Goal: Transaction & Acquisition: Purchase product/service

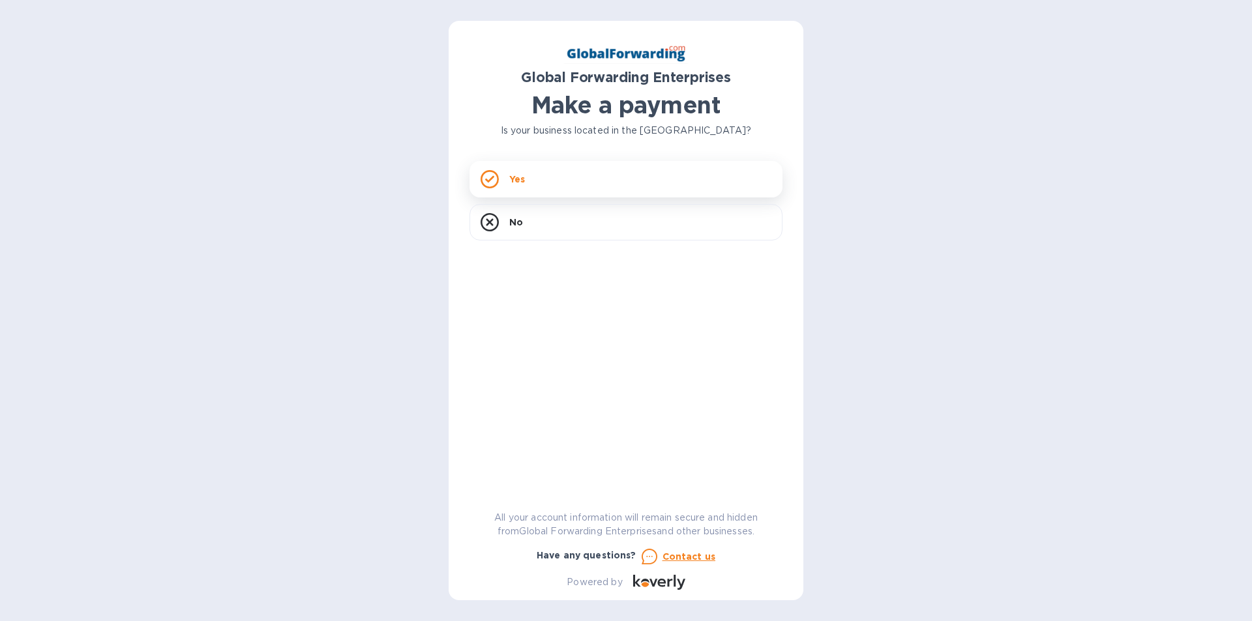
click at [554, 184] on div "Yes" at bounding box center [625, 179] width 313 height 37
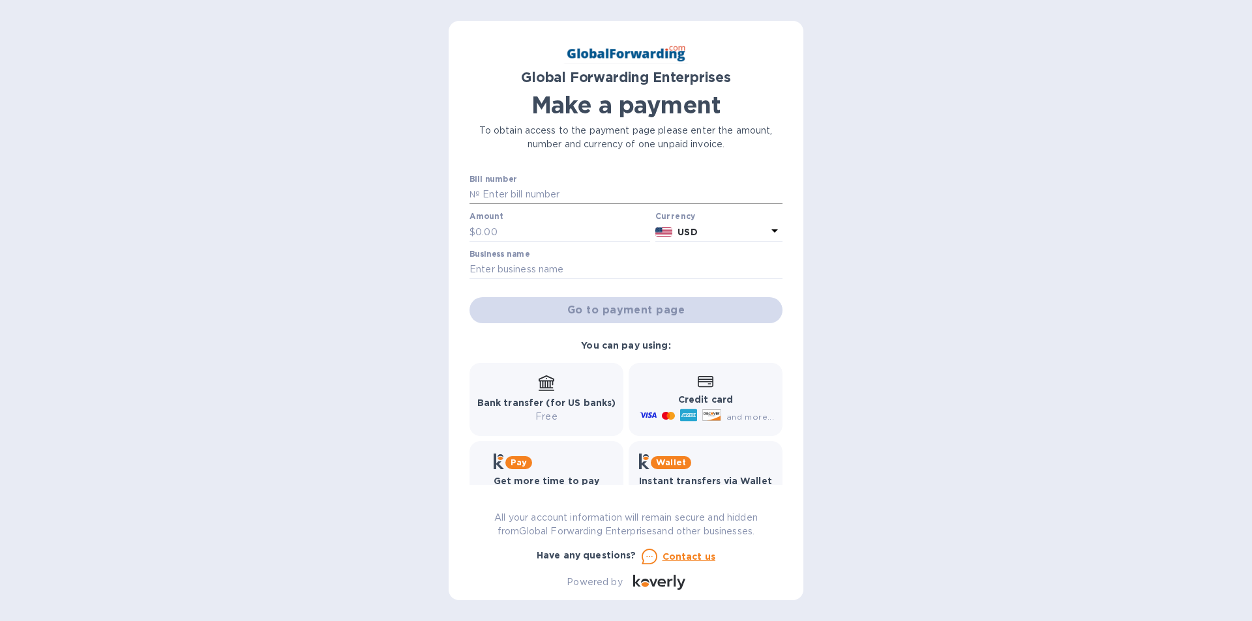
click at [526, 187] on input "text" at bounding box center [631, 195] width 303 height 20
type input "79635578"
click at [532, 223] on input "text" at bounding box center [562, 232] width 175 height 20
type input "1,750"
click at [537, 265] on input "text" at bounding box center [625, 270] width 313 height 20
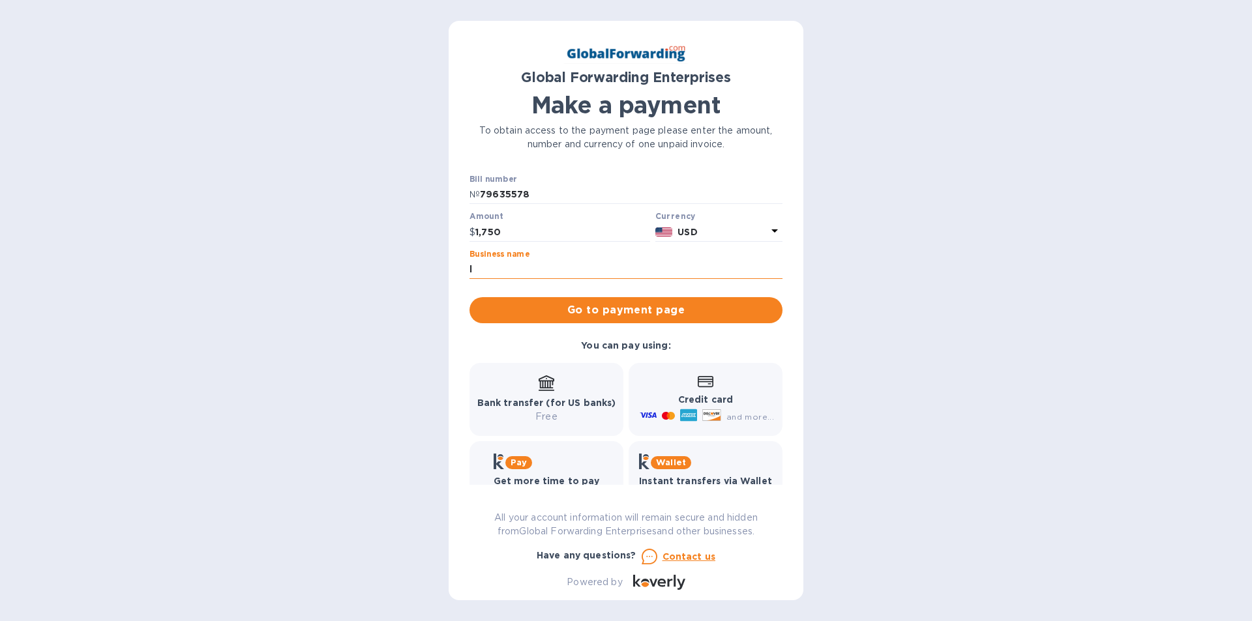
type input "Ligthhouse Fence"
click at [663, 303] on span "Go to payment page" at bounding box center [626, 311] width 292 height 16
